Goal: Task Accomplishment & Management: Use online tool/utility

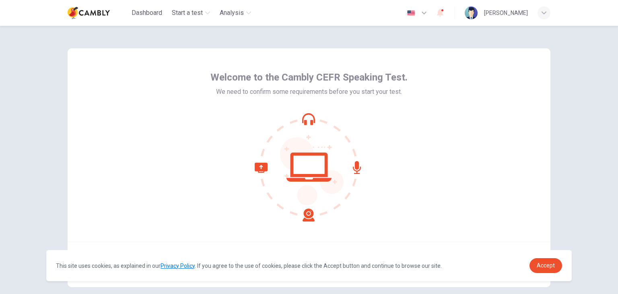
click at [504, 37] on div "Welcome to the Cambly CEFR Speaking Test. We need to confirm some requirements …" at bounding box center [309, 167] width 508 height 283
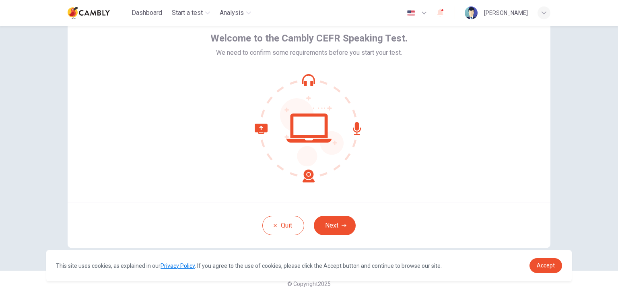
scroll to position [41, 0]
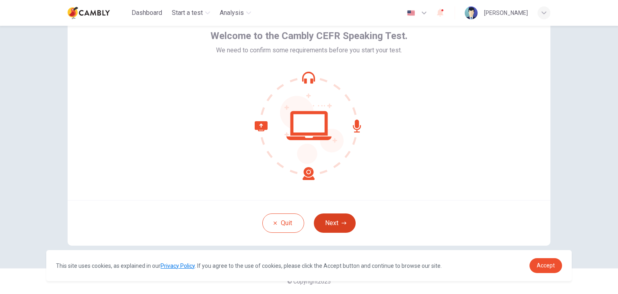
click at [338, 227] on button "Next" at bounding box center [335, 222] width 42 height 19
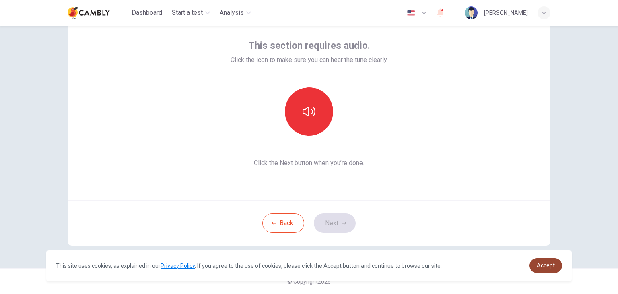
click at [547, 261] on link "Accept" at bounding box center [545, 265] width 33 height 15
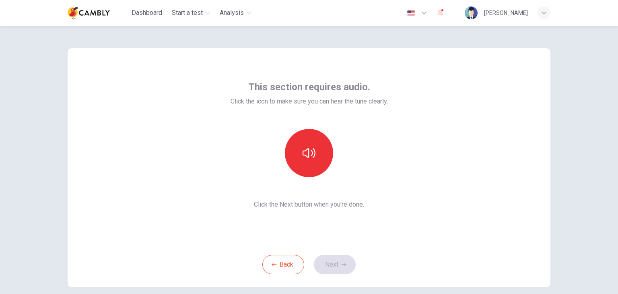
scroll to position [0, 0]
click at [281, 153] on div at bounding box center [308, 153] width 87 height 48
click at [297, 154] on button "button" at bounding box center [309, 153] width 48 height 48
click at [337, 263] on button "Next" at bounding box center [335, 264] width 42 height 19
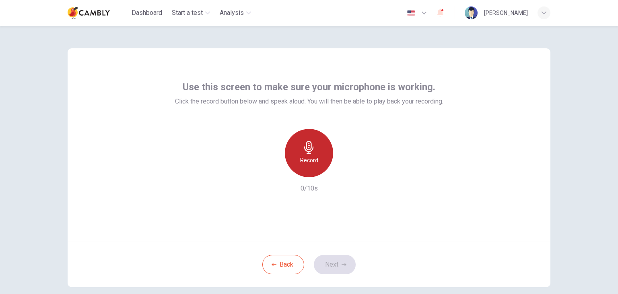
click at [314, 166] on div "Record" at bounding box center [309, 153] width 48 height 48
click at [314, 166] on div "Stop" at bounding box center [309, 153] width 48 height 48
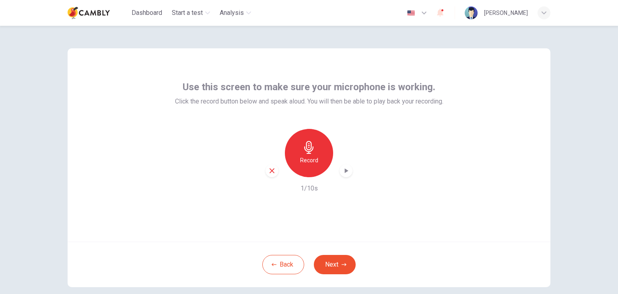
click at [342, 170] on icon "button" at bounding box center [346, 170] width 8 height 8
click at [332, 258] on button "Next" at bounding box center [335, 264] width 42 height 19
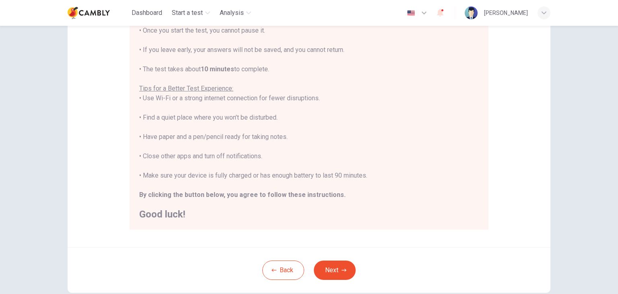
scroll to position [121, 0]
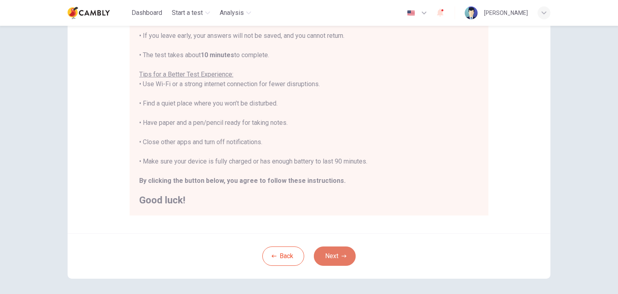
click at [347, 255] on button "Next" at bounding box center [335, 255] width 42 height 19
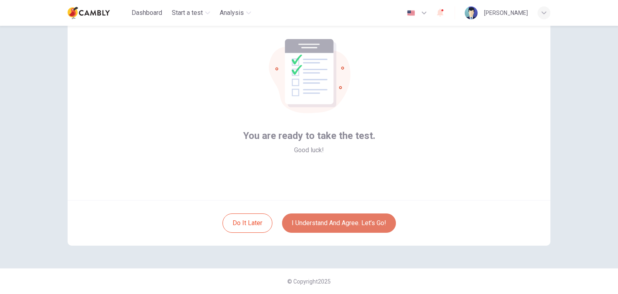
click at [304, 221] on button "I understand and agree. Let’s go!" at bounding box center [339, 222] width 114 height 19
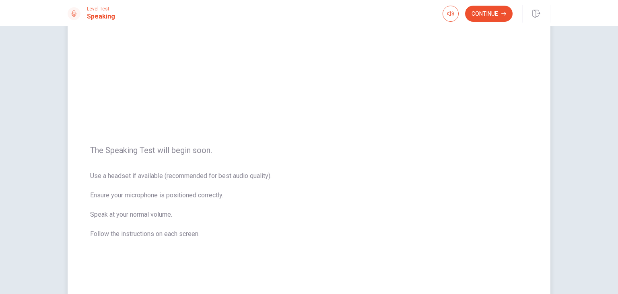
scroll to position [20, 0]
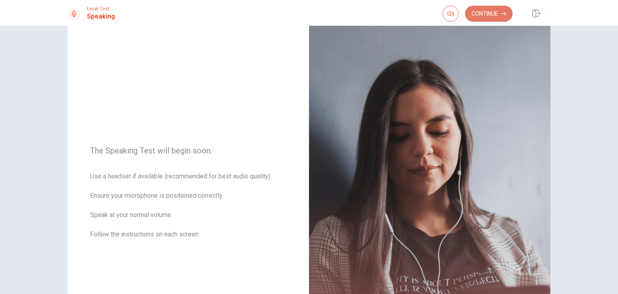
click at [503, 13] on icon "button" at bounding box center [503, 13] width 5 height 5
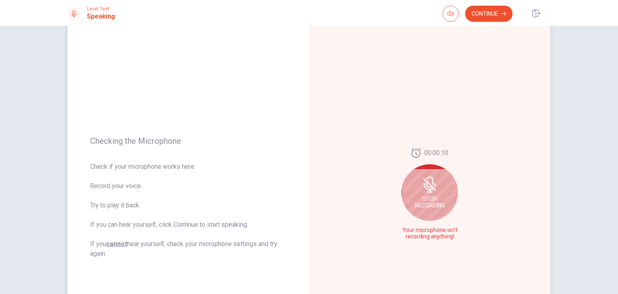
click at [431, 191] on icon at bounding box center [429, 184] width 16 height 16
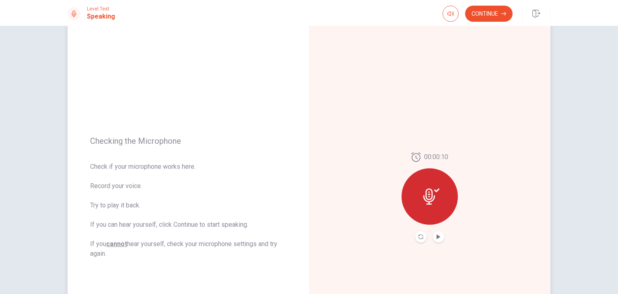
click at [431, 191] on icon at bounding box center [431, 196] width 16 height 16
click at [436, 237] on icon "Play Audio" at bounding box center [438, 236] width 4 height 5
click at [438, 238] on icon "Pause Audio" at bounding box center [438, 236] width 5 height 5
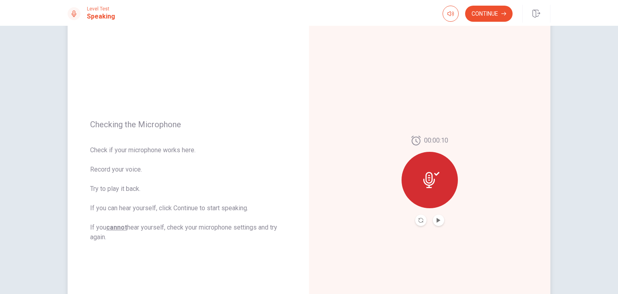
scroll to position [60, 0]
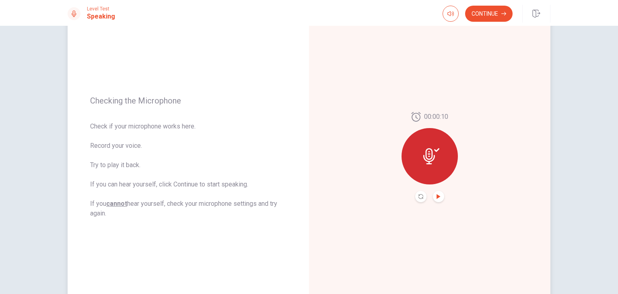
click at [438, 196] on icon "Play Audio" at bounding box center [438, 196] width 5 height 5
click at [438, 196] on icon "Pause Audio" at bounding box center [438, 196] width 5 height 5
click at [437, 197] on icon "Play Audio" at bounding box center [438, 196] width 5 height 5
click at [437, 194] on icon "Play Audio" at bounding box center [438, 196] width 5 height 5
click at [437, 194] on icon "Pause Audio" at bounding box center [438, 196] width 5 height 5
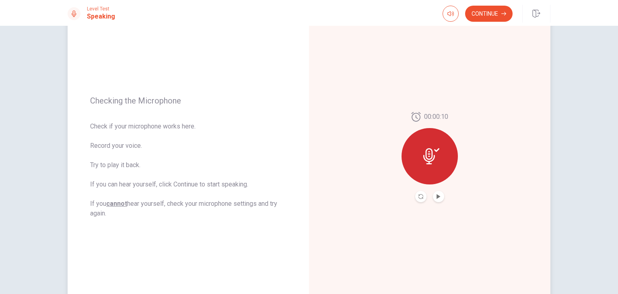
click at [421, 201] on button "Record Again" at bounding box center [420, 196] width 11 height 11
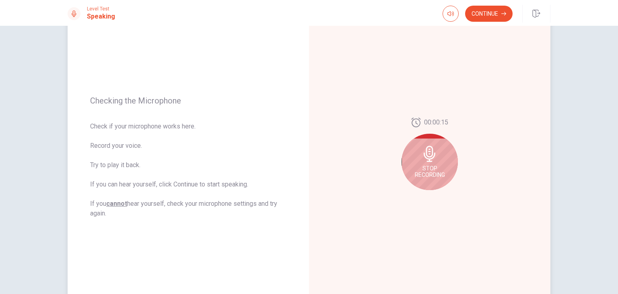
click at [434, 164] on div "Stop Recording" at bounding box center [429, 161] width 56 height 56
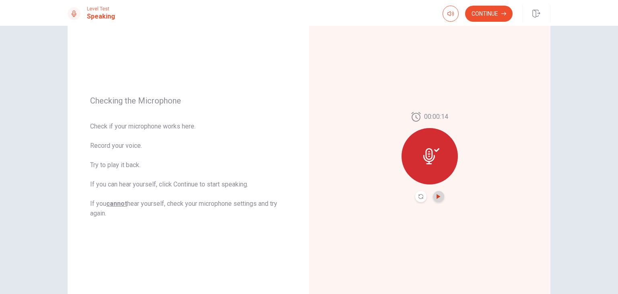
click at [436, 196] on icon "Play Audio" at bounding box center [438, 196] width 4 height 5
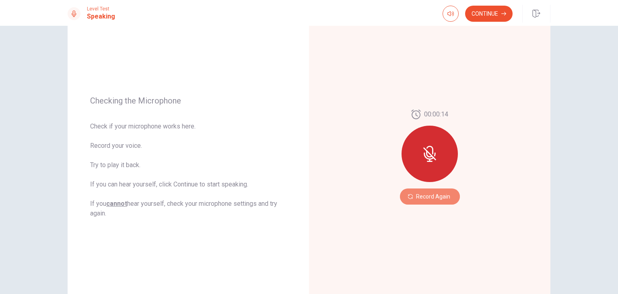
click at [435, 196] on button "Record Again" at bounding box center [430, 196] width 60 height 16
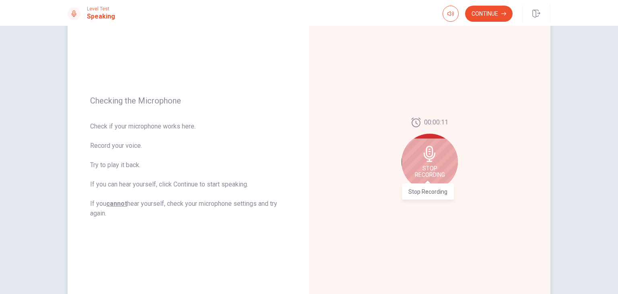
click at [435, 174] on span "Stop Recording" at bounding box center [430, 171] width 30 height 13
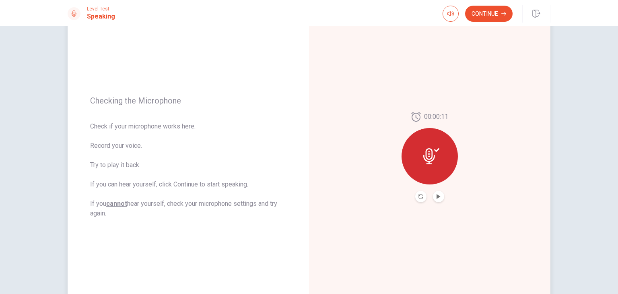
click at [430, 192] on div at bounding box center [429, 196] width 29 height 11
click at [436, 194] on icon "Play Audio" at bounding box center [438, 196] width 5 height 5
click at [494, 14] on button "Continue" at bounding box center [488, 14] width 47 height 16
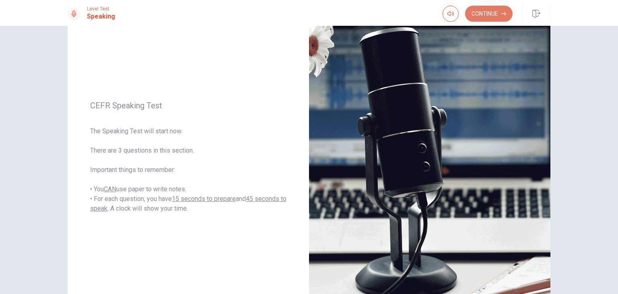
click at [495, 10] on button "Continue" at bounding box center [488, 14] width 47 height 16
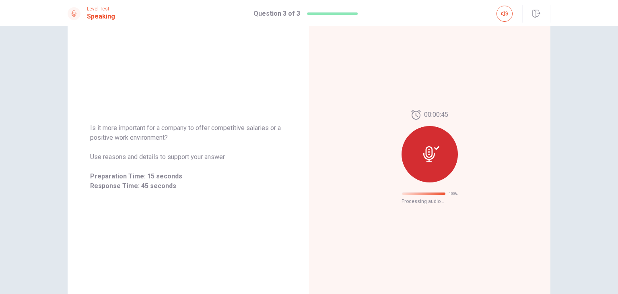
scroll to position [0, 0]
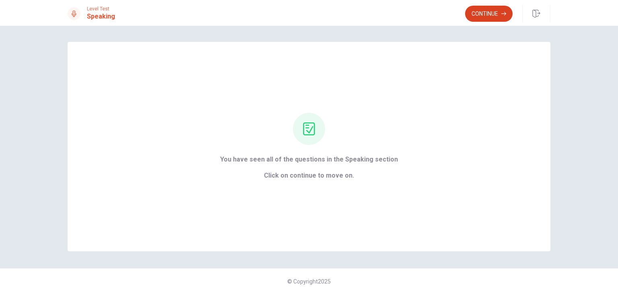
click at [496, 13] on button "Continue" at bounding box center [488, 14] width 47 height 16
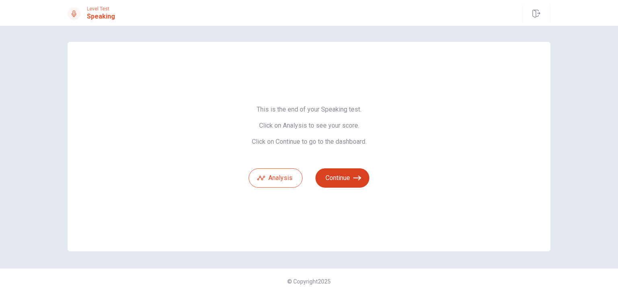
click at [337, 179] on button "Continue" at bounding box center [342, 177] width 54 height 19
